Goal: Use online tool/utility: Utilize a website feature to perform a specific function

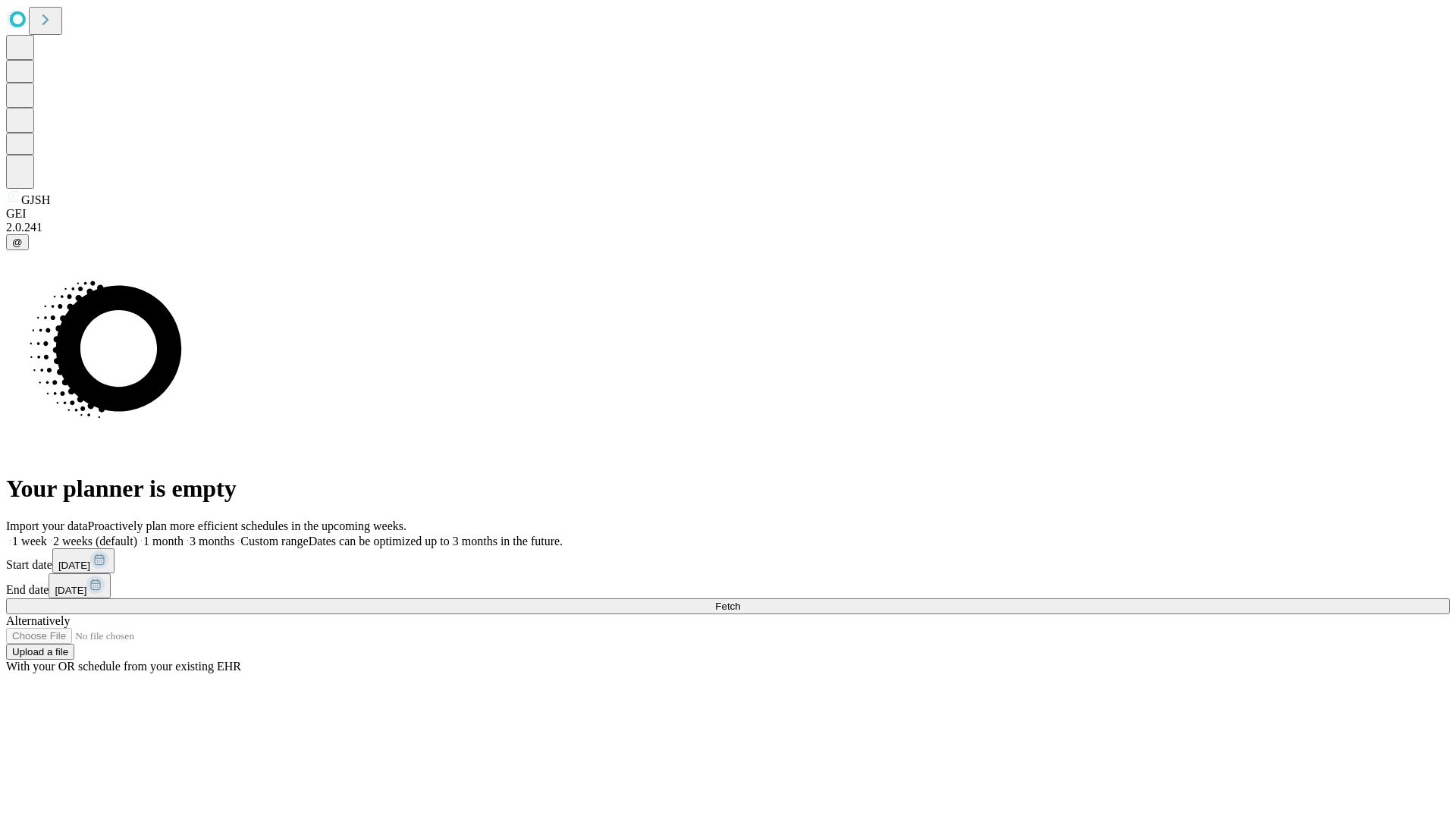
click at [740, 601] on span "Fetch" at bounding box center [727, 607] width 25 height 11
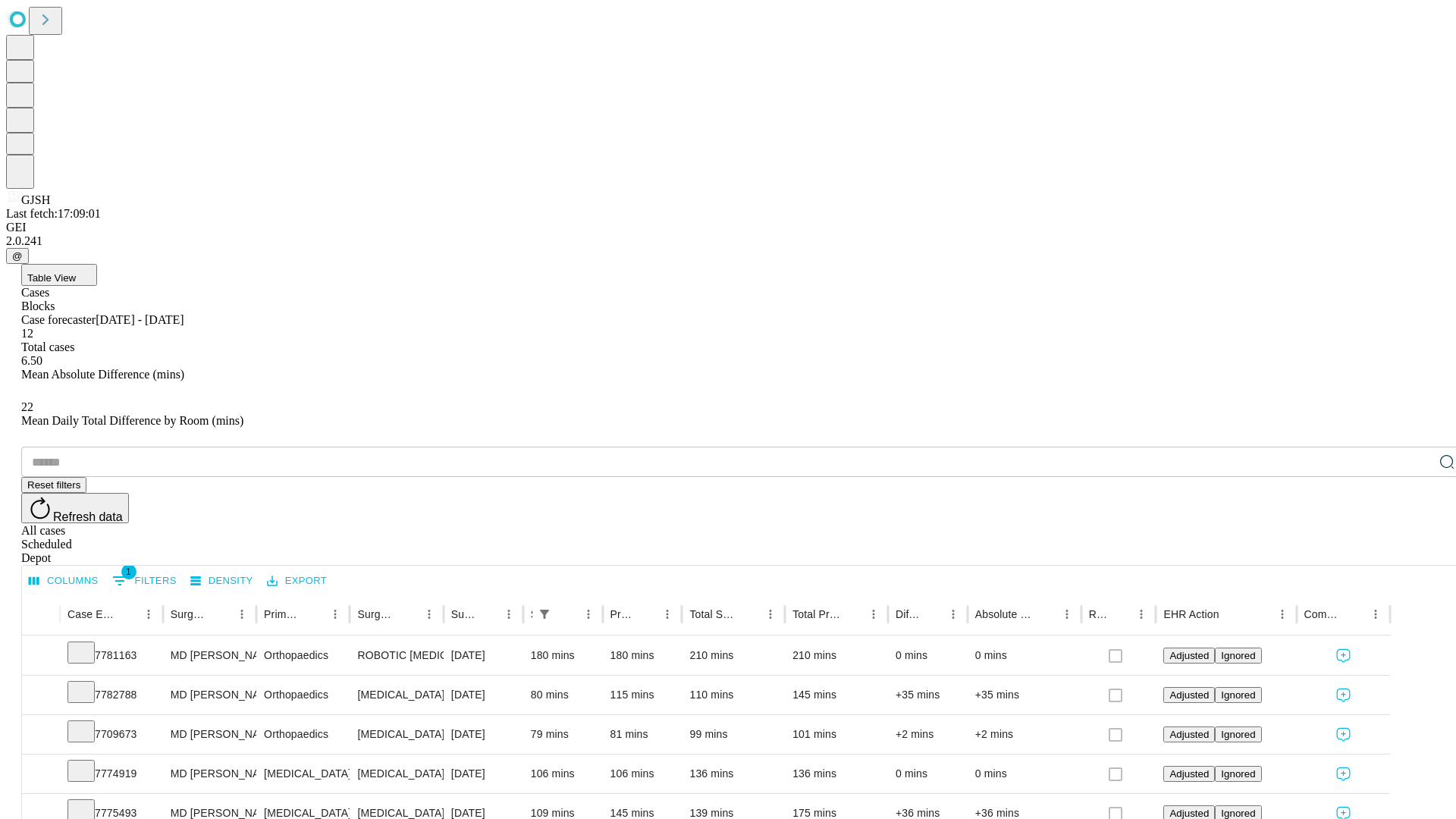
click at [76, 272] on span "Table View" at bounding box center [51, 278] width 48 height 11
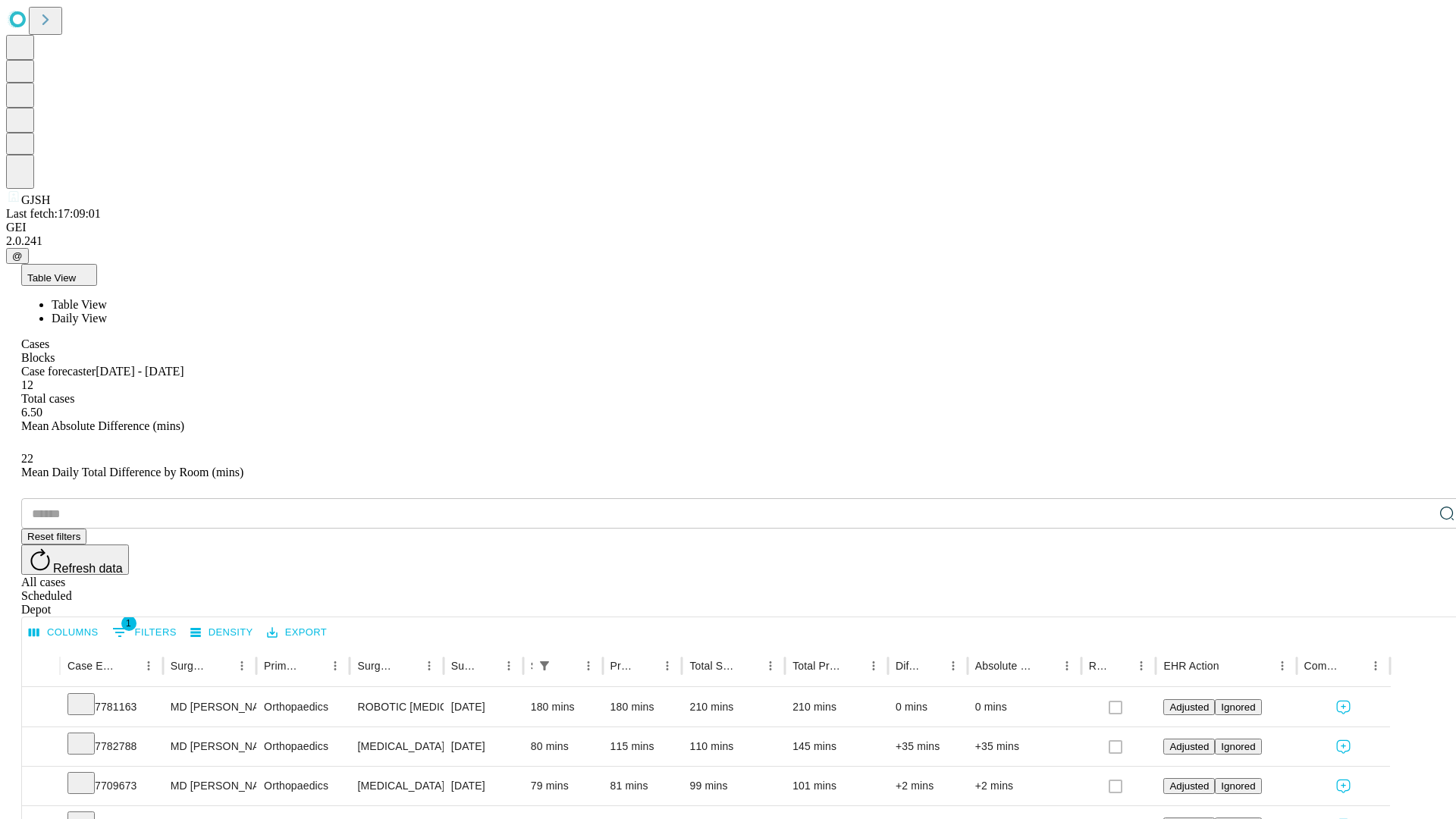
click at [107, 312] on span "Daily View" at bounding box center [79, 318] width 55 height 13
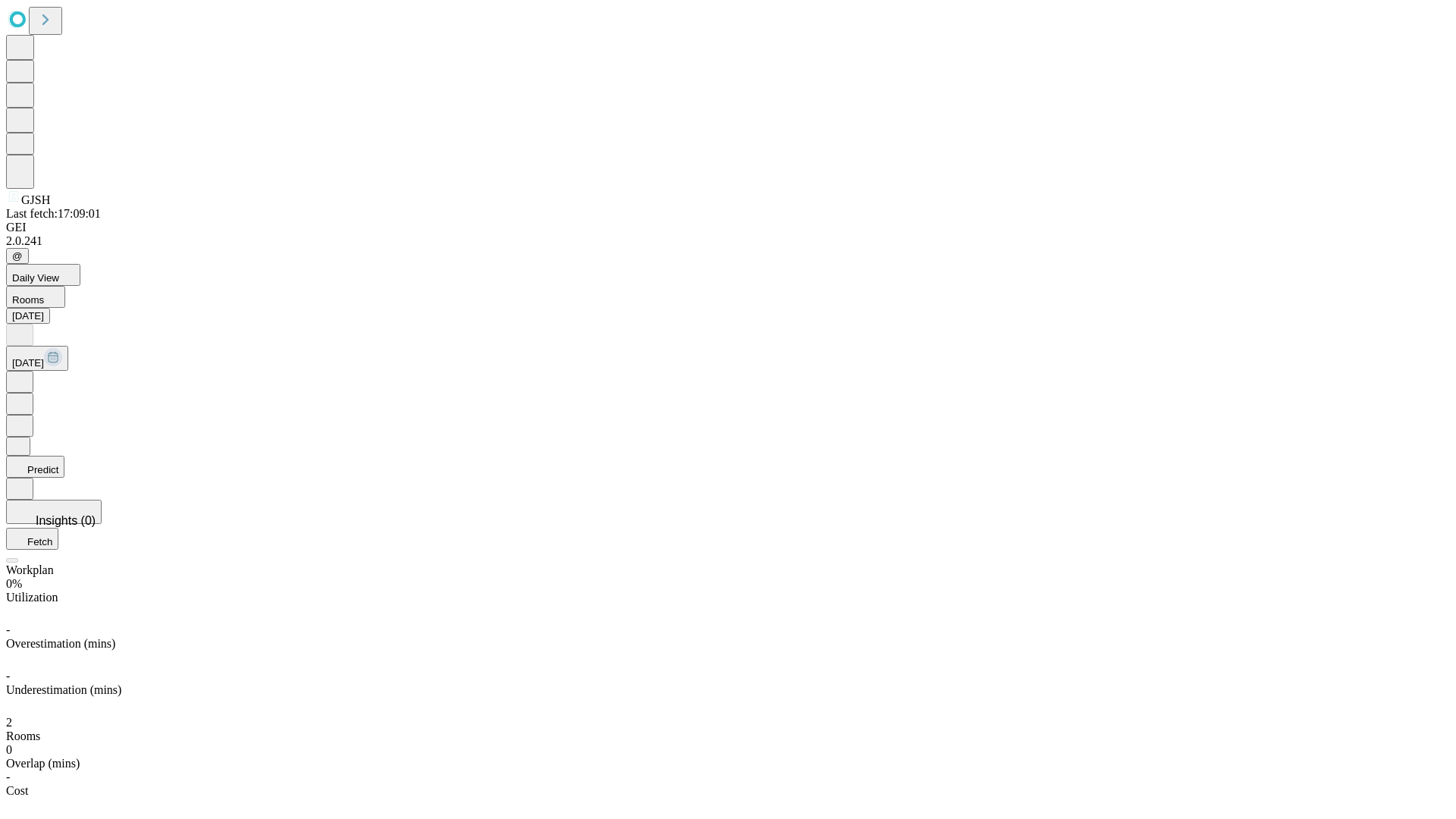
click at [64, 456] on button "Predict" at bounding box center [35, 466] width 59 height 22
